Goal: Task Accomplishment & Management: Use online tool/utility

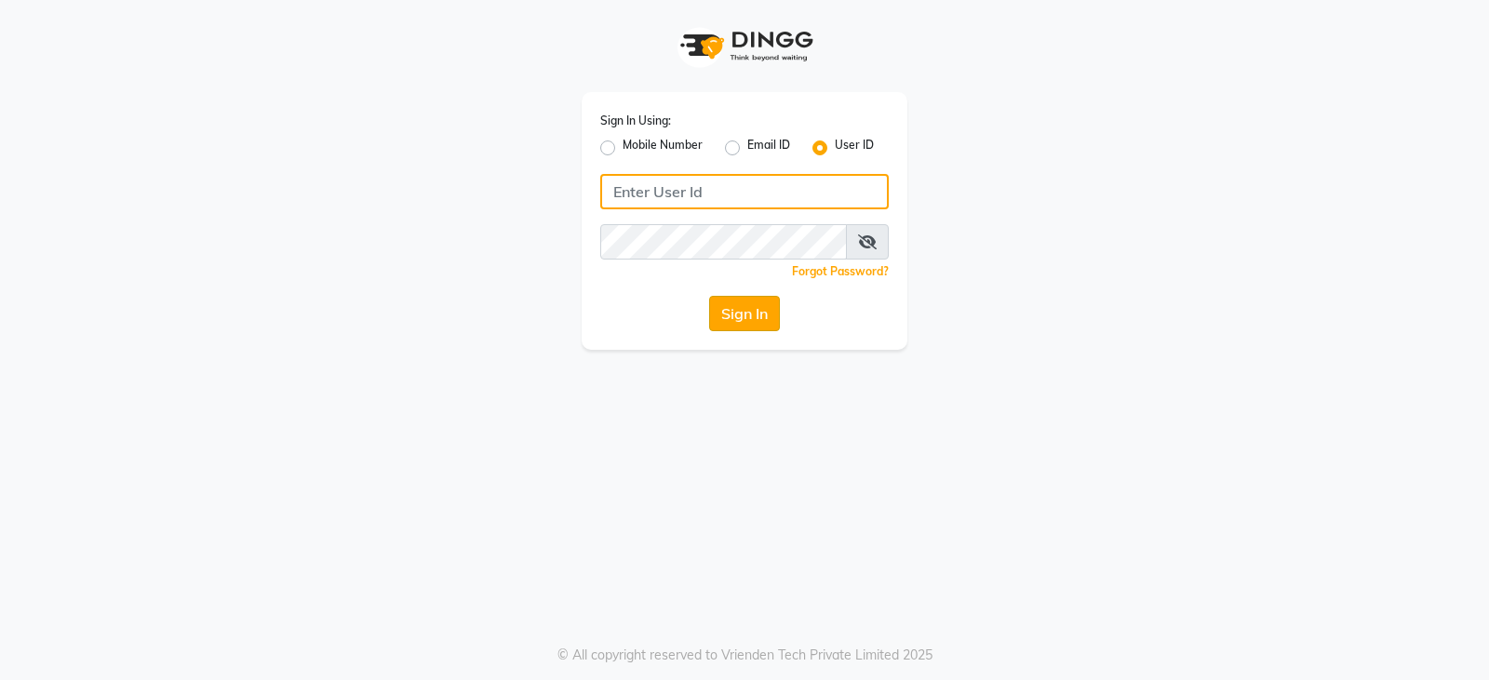
type input "styleonsalon"
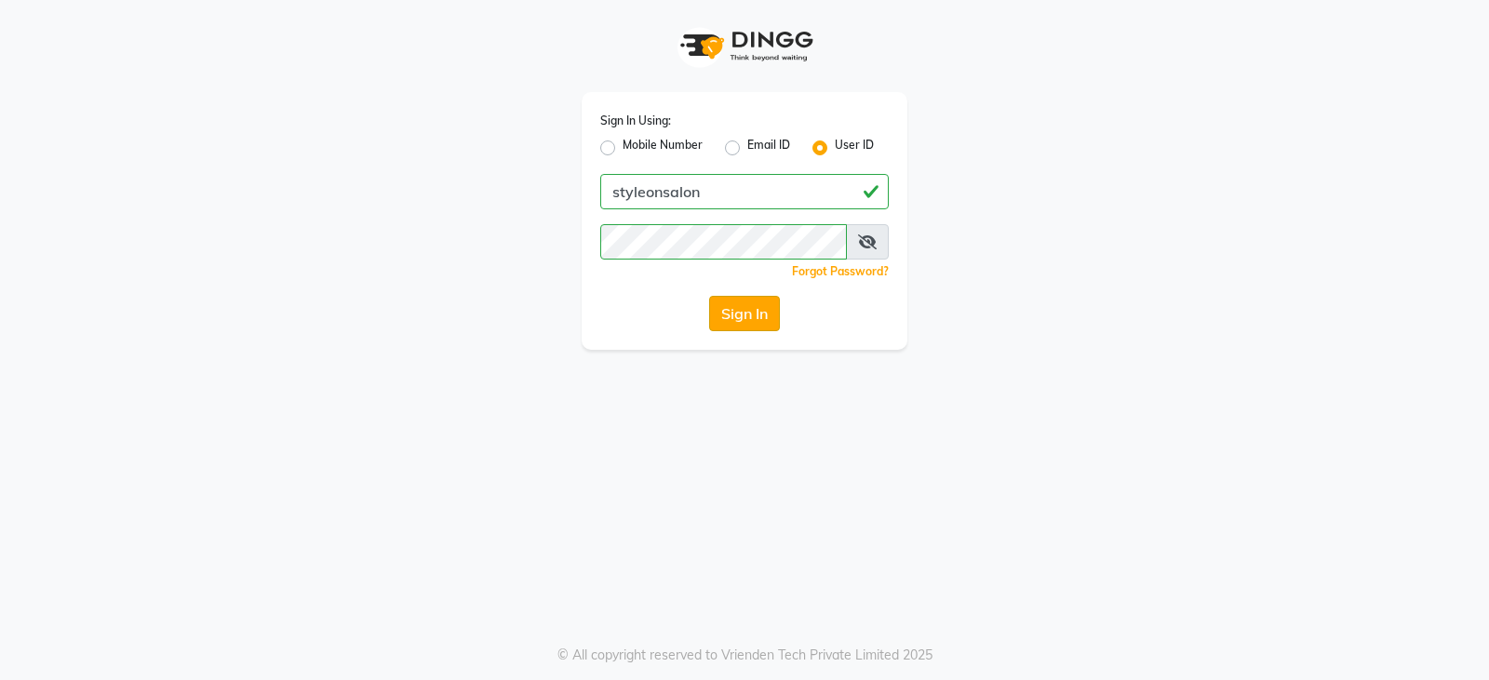
click at [746, 324] on button "Sign In" at bounding box center [744, 313] width 71 height 35
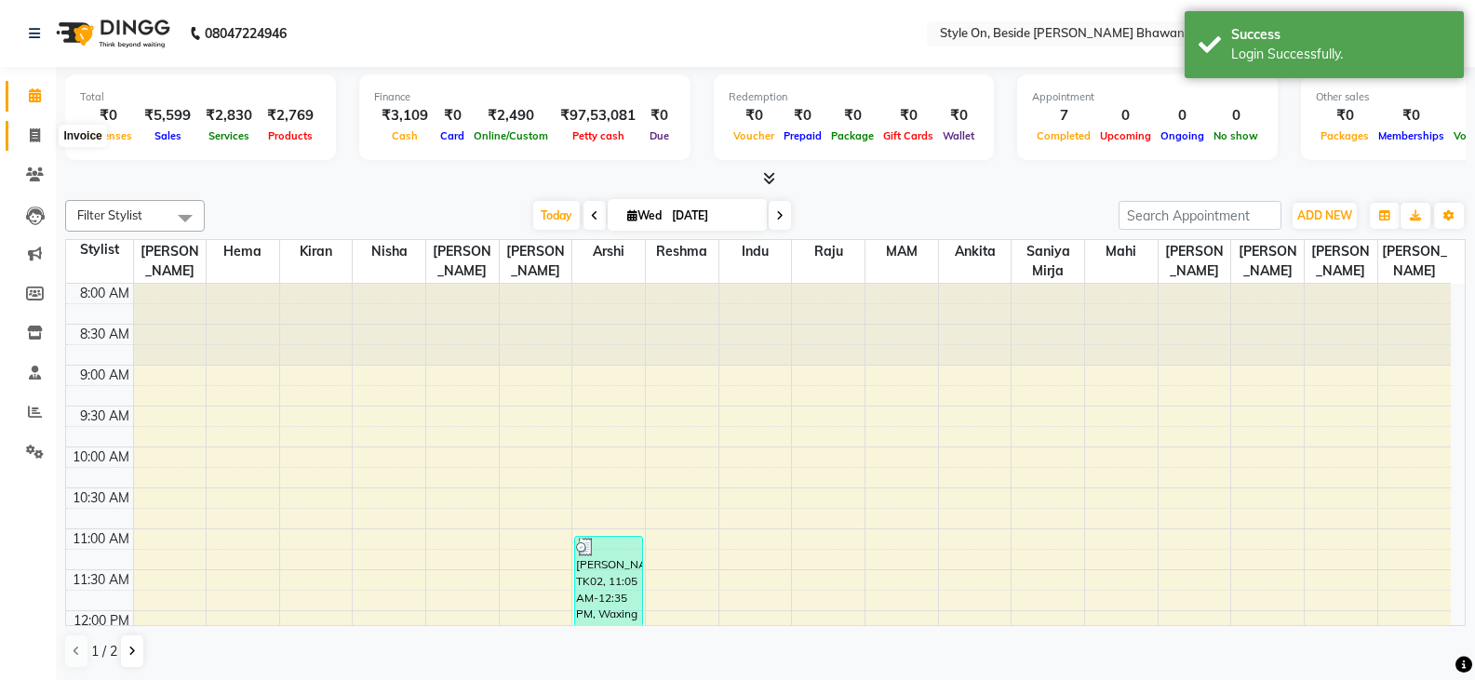
click at [32, 132] on icon at bounding box center [35, 135] width 10 height 14
select select "service"
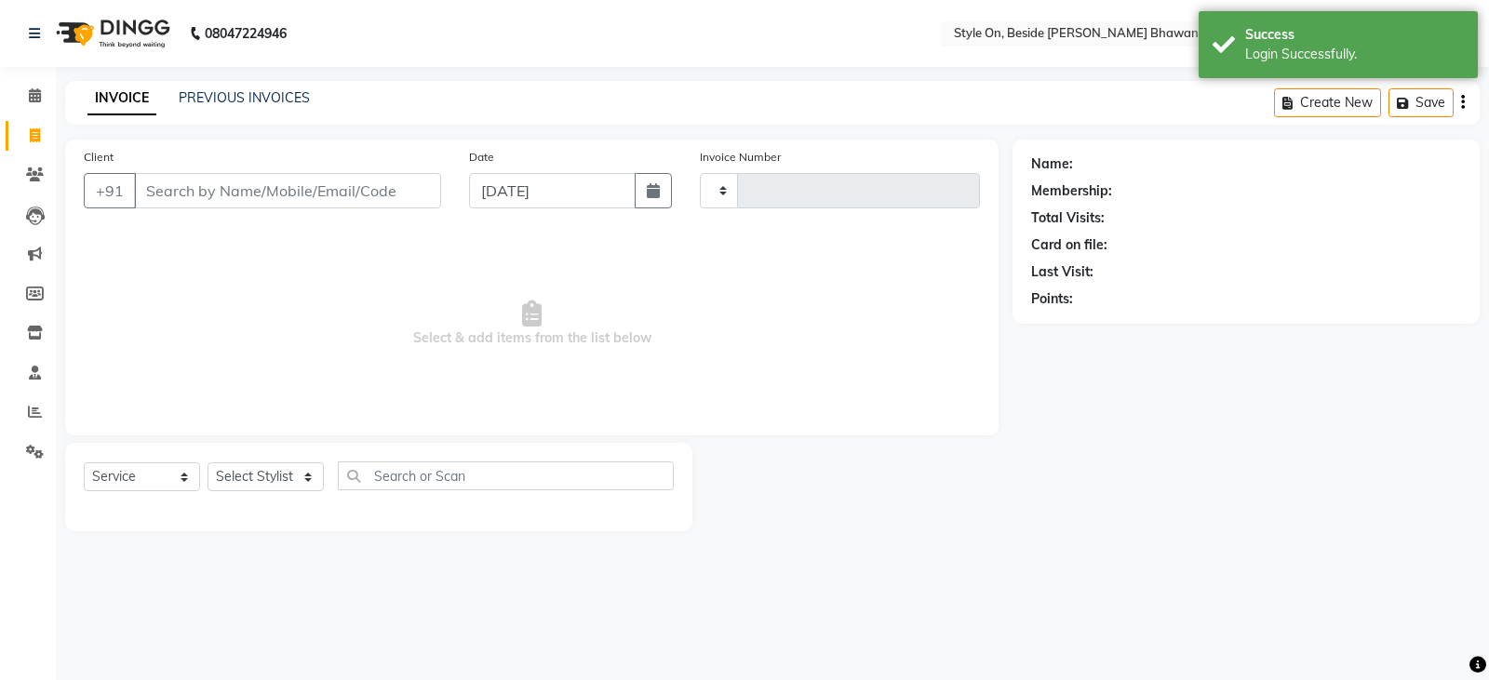
type input "0748"
select select "4700"
